Goal: Task Accomplishment & Management: Use online tool/utility

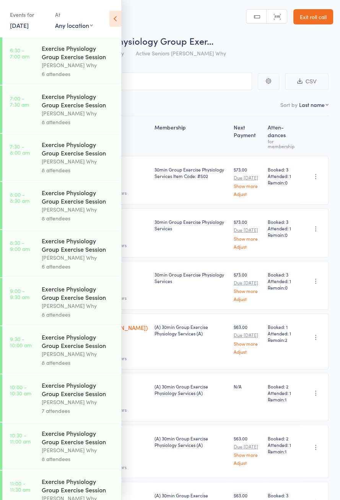
click at [16, 24] on link "[DATE]" at bounding box center [19, 25] width 19 height 8
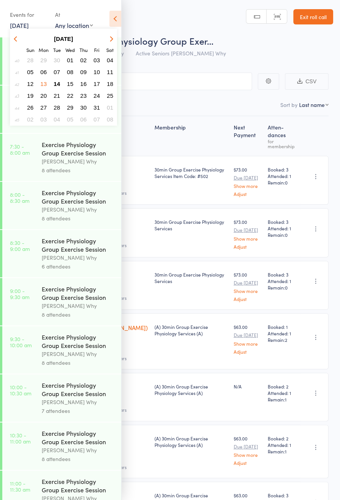
click at [59, 82] on span "14" at bounding box center [56, 84] width 6 height 6
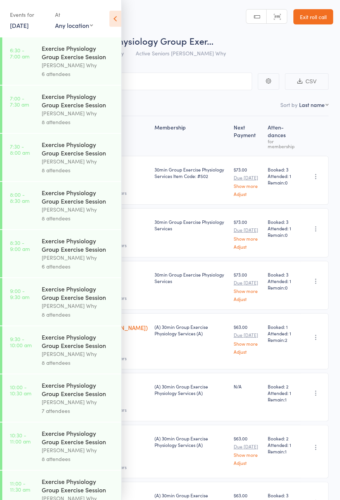
click at [38, 55] on link "6:30 - 7:00 am Exercise Physiology Group Exercise Session Dee Why 6 attendees" at bounding box center [61, 60] width 119 height 47
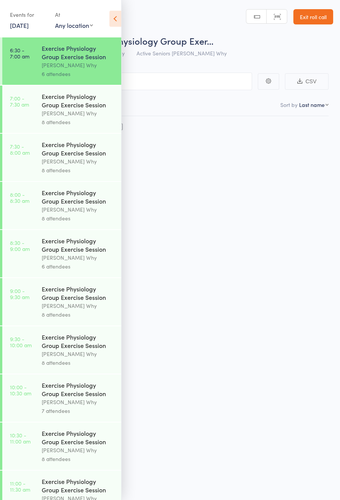
click at [112, 18] on icon at bounding box center [115, 19] width 12 height 16
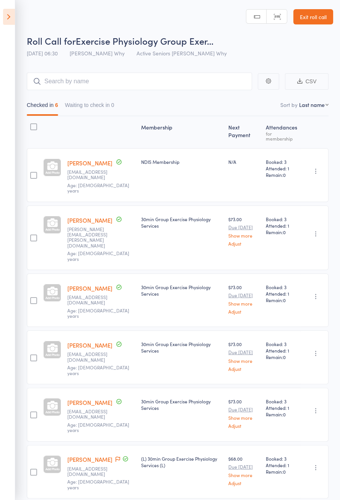
click at [14, 22] on icon at bounding box center [9, 17] width 12 height 16
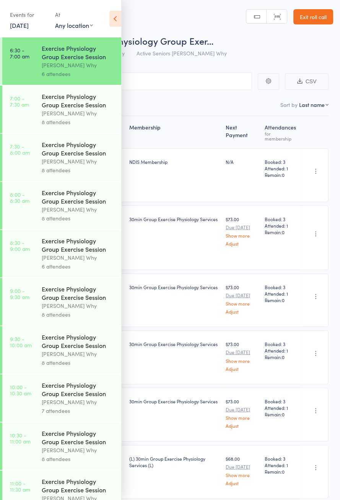
click at [18, 26] on link "[DATE]" at bounding box center [19, 25] width 19 height 8
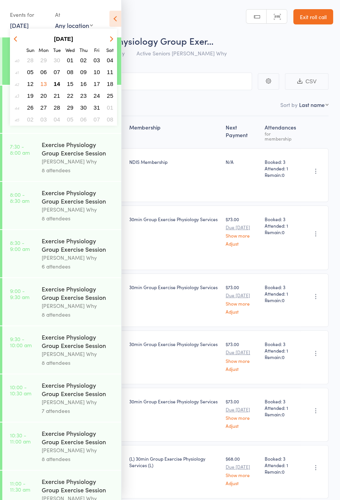
click at [61, 84] on button "14" at bounding box center [57, 84] width 12 height 10
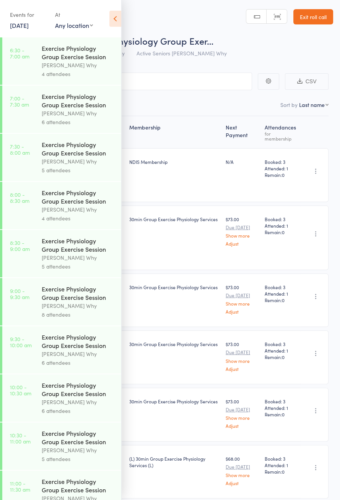
click at [33, 71] on link "6:30 - 7:00 am Exercise Physiology Group Exercise Session Dee Why 4 attendees" at bounding box center [61, 60] width 119 height 47
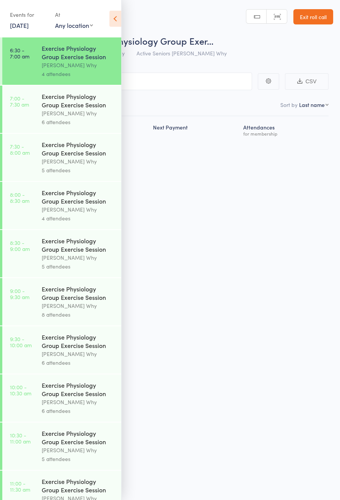
click at [113, 19] on icon at bounding box center [115, 19] width 12 height 16
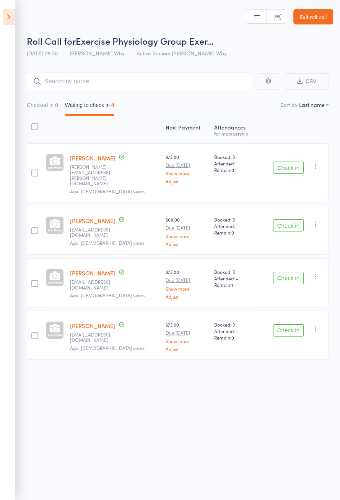
click at [286, 163] on button "Check in" at bounding box center [288, 168] width 31 height 12
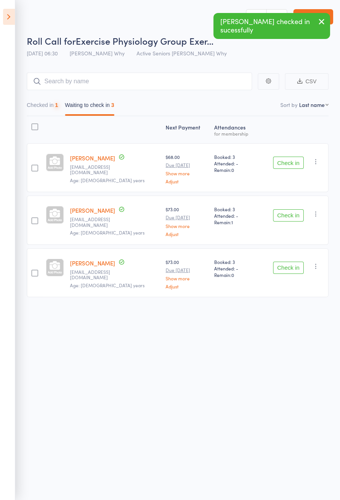
click at [283, 215] on button "Check in" at bounding box center [288, 215] width 31 height 12
click at [287, 216] on button "Check in" at bounding box center [288, 215] width 31 height 12
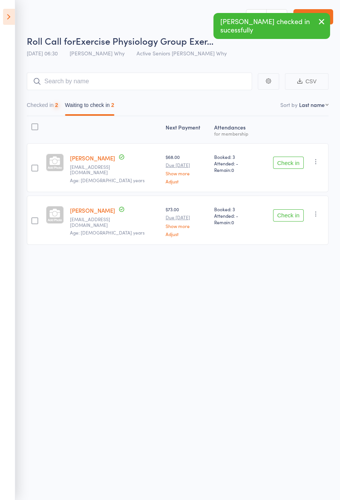
click at [291, 219] on button "Check in" at bounding box center [288, 215] width 31 height 12
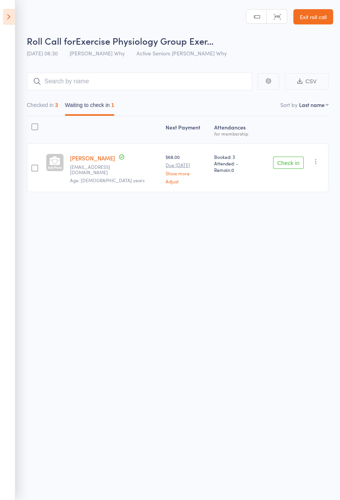
click at [293, 161] on button "Check in" at bounding box center [288, 163] width 31 height 12
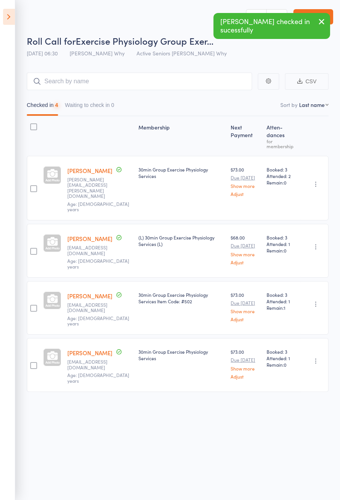
click at [5, 21] on icon at bounding box center [9, 17] width 12 height 16
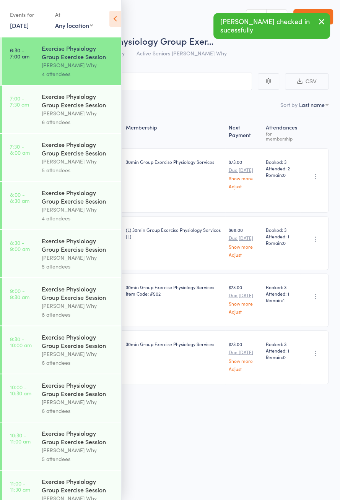
click at [23, 115] on link "7:00 - 7:30 am Exercise Physiology Group Exercise Session Dee Why 6 attendees" at bounding box center [61, 109] width 119 height 47
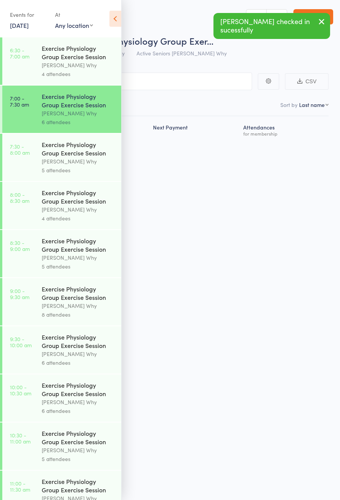
click at [112, 25] on icon at bounding box center [115, 19] width 12 height 16
